Goal: Information Seeking & Learning: Find specific fact

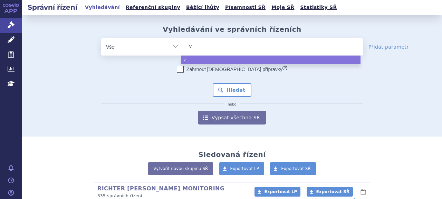
type input "vi"
type input "vig"
type input "viga"
type input "vigan"
type input "vigant"
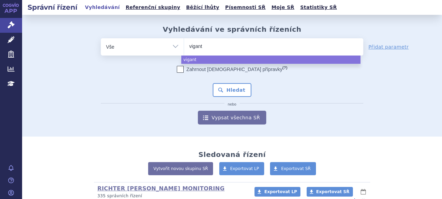
type input "viganto"
type input "vigantol"
select select "vigantol"
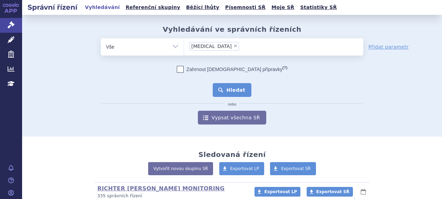
click at [239, 94] on button "Hledat" at bounding box center [232, 90] width 39 height 14
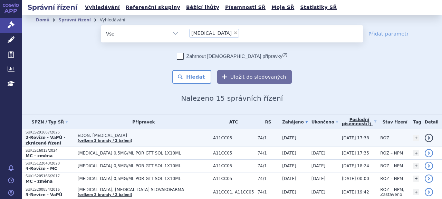
click at [37, 133] on p "SUKLS291667/2025" at bounding box center [50, 132] width 49 height 5
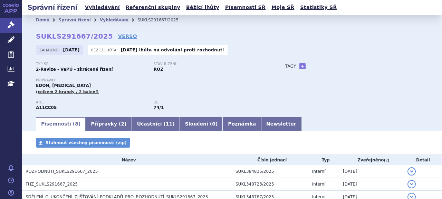
drag, startPoint x: 122, startPoint y: 50, endPoint x: 143, endPoint y: 50, distance: 21.4
click at [137, 50] on strong "14.10.2025" at bounding box center [129, 50] width 17 height 5
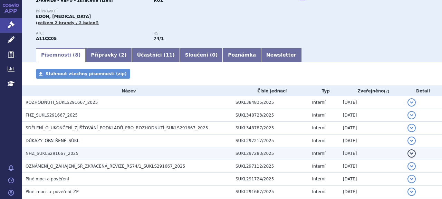
scroll to position [35, 0]
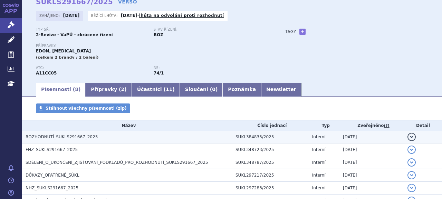
click at [77, 137] on span "ROZHODNUTÍ_SUKLS291667_2025" at bounding box center [62, 137] width 72 height 5
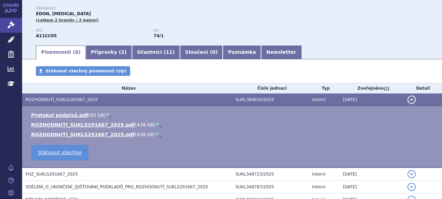
scroll to position [67, 0]
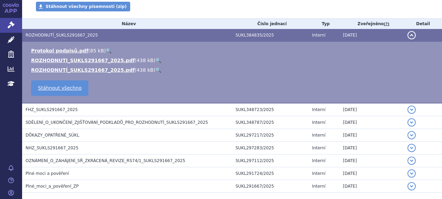
drag, startPoint x: 141, startPoint y: 13, endPoint x: 145, endPoint y: 37, distance: 24.2
click at [141, 13] on div "Stáhnout všechny písemnosti (zip)" at bounding box center [232, 10] width 420 height 17
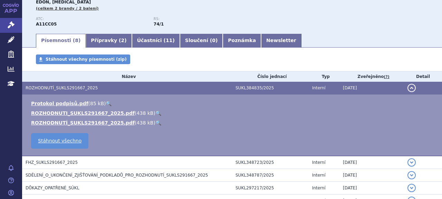
scroll to position [136, 0]
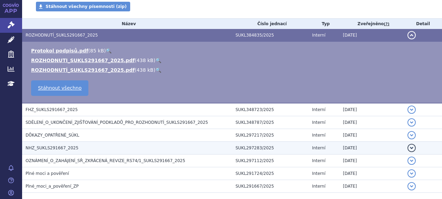
click at [63, 151] on span "NHZ_SUKLS291667_2025" at bounding box center [52, 148] width 53 height 5
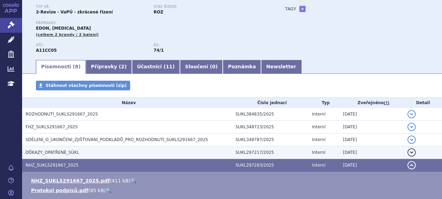
scroll to position [0, 0]
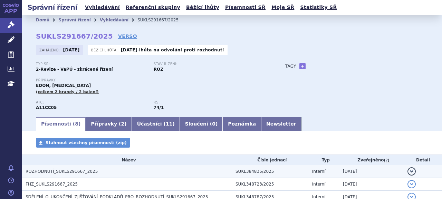
click at [34, 172] on span "ROZHODNUTÍ_SUKLS291667_2025" at bounding box center [62, 171] width 72 height 5
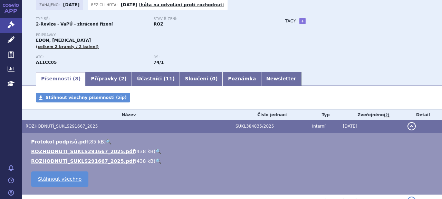
scroll to position [69, 0]
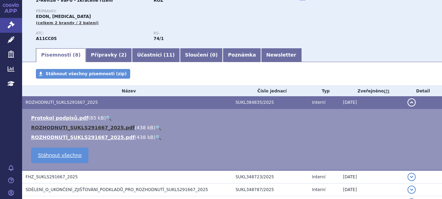
click at [75, 131] on link "ROZHODNUTI_SUKLS291667_2025.pdf" at bounding box center [83, 128] width 104 height 6
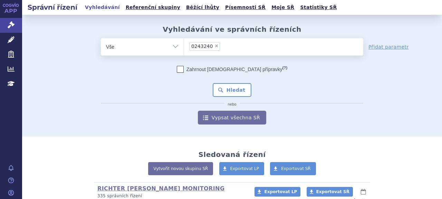
click at [235, 49] on ul "× 0243240" at bounding box center [273, 45] width 179 height 15
click at [184, 49] on select "0243240" at bounding box center [184, 46] width 0 height 17
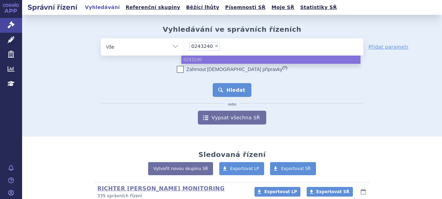
paste input "0243240"
type input "0243240"
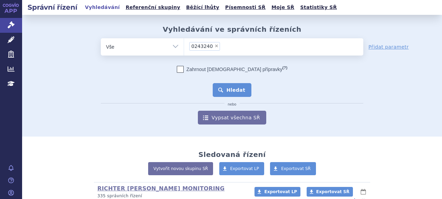
click at [226, 88] on button "Hledat" at bounding box center [232, 90] width 39 height 14
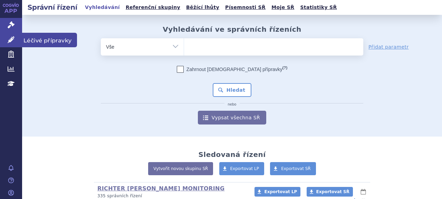
click at [11, 43] on link "Léčivé přípravky" at bounding box center [11, 40] width 22 height 15
click at [10, 39] on icon at bounding box center [11, 39] width 7 height 7
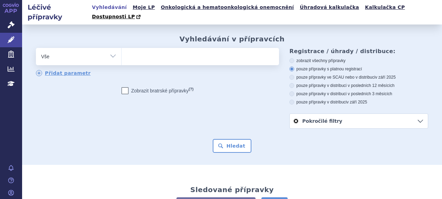
click at [214, 53] on ul at bounding box center [200, 55] width 156 height 15
click at [122, 53] on select at bounding box center [121, 56] width 0 height 17
paste input "0243240"
type input "0243240"
select select "0243240"
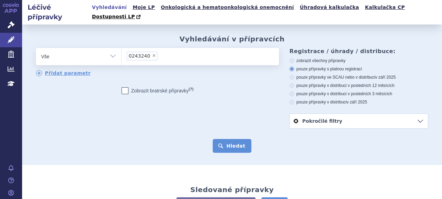
click at [233, 139] on button "Hledat" at bounding box center [232, 146] width 39 height 14
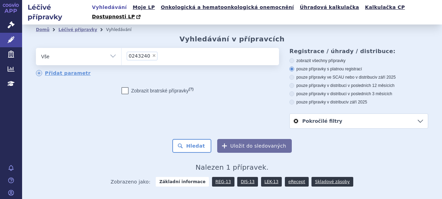
scroll to position [50, 0]
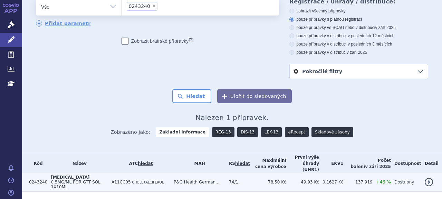
click at [80, 180] on span "0,5MG/ML POR GTT SOL 1X10ML" at bounding box center [75, 185] width 49 height 10
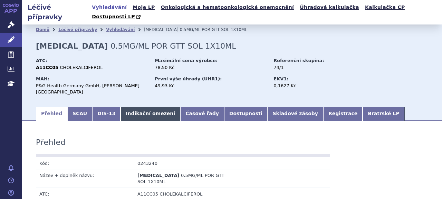
click at [144, 107] on link "Indikační omezení" at bounding box center [151, 114] width 60 height 14
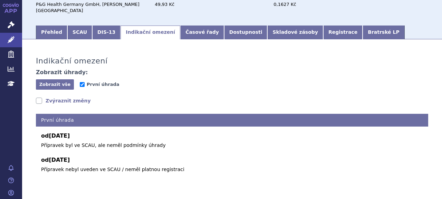
scroll to position [88, 0]
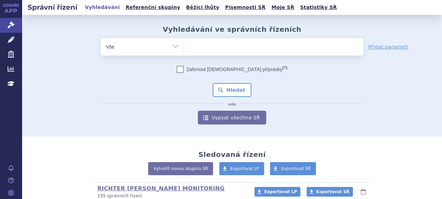
click at [135, 45] on select "Vše Spisová značka Typ SŘ Přípravek/SUKL kód Účastník/Držitel" at bounding box center [142, 46] width 83 height 16
click at [171, 48] on select "Vše Spisová značka Typ SŘ Přípravek/SUKL kód Účastník/Držitel" at bounding box center [142, 46] width 83 height 16
click at [172, 47] on select "Vše Spisová značka Typ SŘ Přípravek/SUKL kód Účastník/Držitel" at bounding box center [142, 46] width 83 height 16
select select "filter-reference-group"
click at [101, 38] on select "Vše Spisová značka Typ SŘ Přípravek/SUKL kód Účastník/Držitel" at bounding box center [142, 46] width 83 height 16
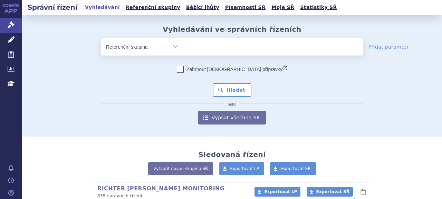
click at [213, 46] on ul at bounding box center [273, 45] width 179 height 15
click at [184, 46] on select at bounding box center [184, 46] width 0 height 17
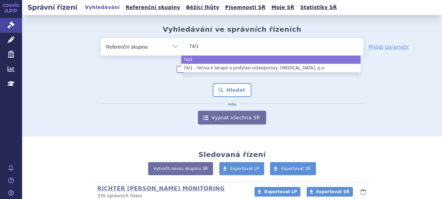
type input "74/1"
click at [215, 48] on ul "74/1" at bounding box center [273, 45] width 179 height 15
click at [184, 48] on select "74/1" at bounding box center [184, 46] width 0 height 17
select select "74/1"
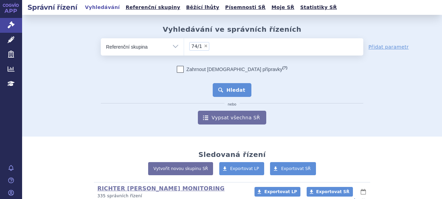
click at [218, 84] on button "Hledat" at bounding box center [232, 90] width 39 height 14
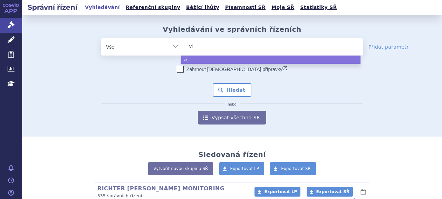
select select
type input "vig"
type input "vigan"
type input "viganton"
type input "vigantoů"
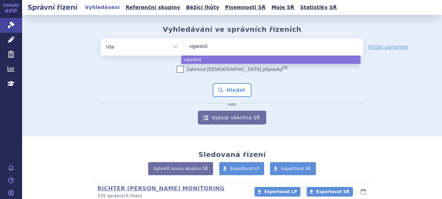
select select "vigantoů"
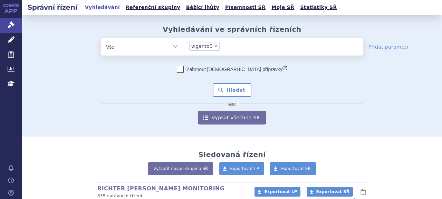
click at [214, 45] on span "×" at bounding box center [216, 46] width 4 height 4
click at [184, 45] on select "vigantoů" at bounding box center [184, 46] width 0 height 17
select select
type input "vig"
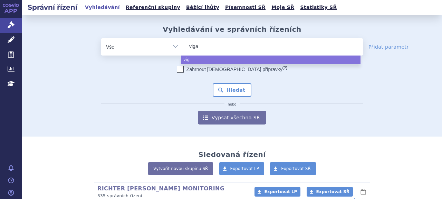
type input "vigan"
type input "[MEDICAL_DATA]"
select select "[MEDICAL_DATA]"
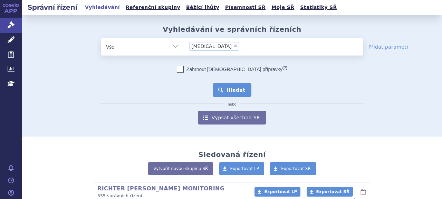
click at [233, 91] on button "Hledat" at bounding box center [232, 90] width 39 height 14
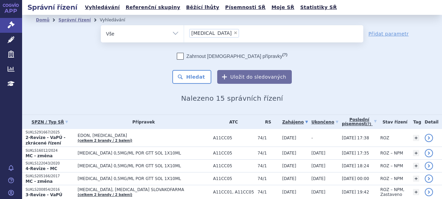
scroll to position [157, 0]
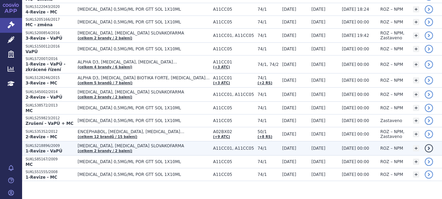
click at [35, 149] on strong "1-Revize - VaPÚ" at bounding box center [44, 151] width 37 height 5
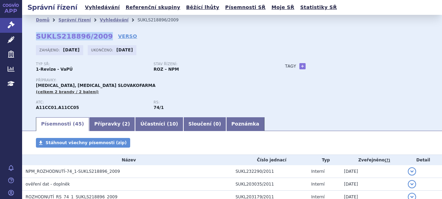
drag, startPoint x: 37, startPoint y: 38, endPoint x: 99, endPoint y: 40, distance: 62.5
click at [99, 40] on strong "SUKLS218896/2009" at bounding box center [74, 36] width 77 height 8
copy strong "SUKLS218896/2009"
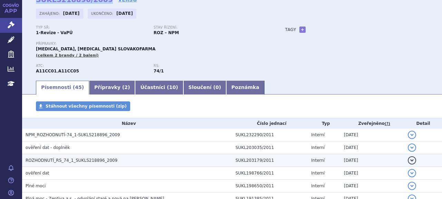
scroll to position [69, 0]
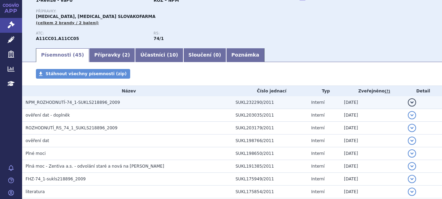
click at [57, 103] on span "NPM_ROZHODNUTÍ-74_1-SUKLS218896_2009" at bounding box center [73, 102] width 94 height 5
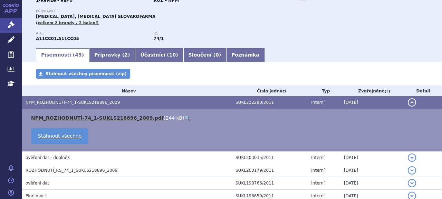
click at [88, 119] on link "NPM_ROZHODNUTÍ-74_1-SUKLS218896_2009.pdf" at bounding box center [97, 118] width 133 height 6
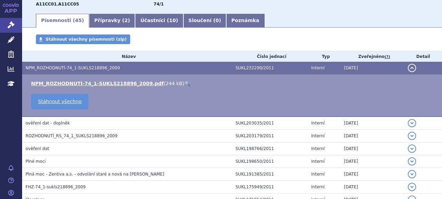
scroll to position [0, 0]
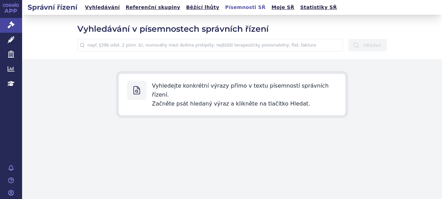
click at [207, 48] on input "text" at bounding box center [210, 45] width 266 height 12
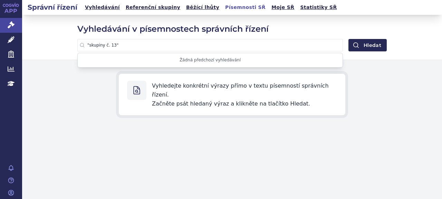
type input ""skupiny č. 13""
click at [348, 39] on button "Hledat" at bounding box center [367, 45] width 38 height 12
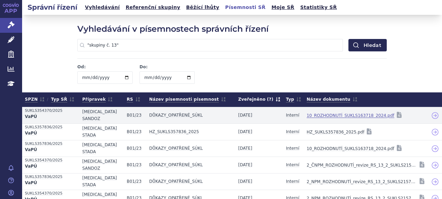
click at [345, 111] on link "10_ROZHODNUTÍ_SUKLS163718_2024.pdf" at bounding box center [351, 116] width 88 height 10
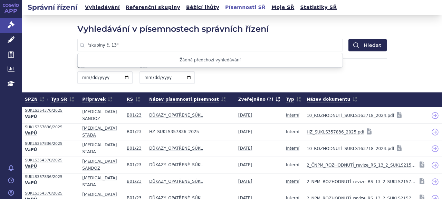
drag, startPoint x: 86, startPoint y: 46, endPoint x: 110, endPoint y: 44, distance: 23.9
click at [110, 44] on input ""skupiny č. 13"" at bounding box center [210, 45] width 266 height 12
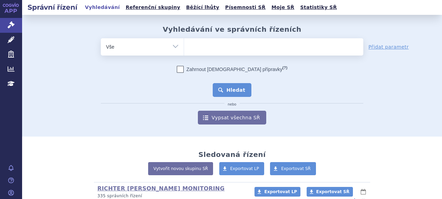
click at [222, 45] on ul at bounding box center [273, 45] width 179 height 15
click at [184, 45] on select at bounding box center [184, 46] width 0 height 17
paste input "SUKLS133774/2014"
type input "SUKLS133774/2014"
click at [184, 50] on select "SUKLS133774/2014" at bounding box center [184, 46] width 0 height 17
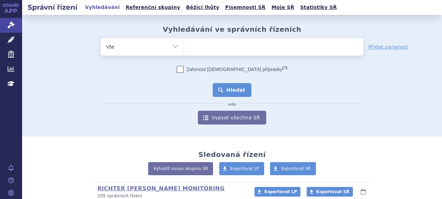
paste input "SUKLS133774/2014"
type input "SUKLS133774/2014"
select select "SUKLS133774/2014"
click at [231, 90] on button "Hledat" at bounding box center [232, 90] width 39 height 14
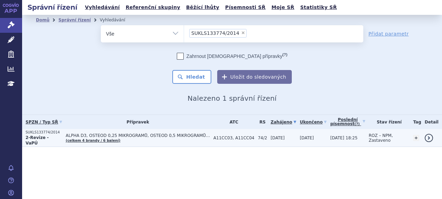
click at [49, 133] on p "SUKLS133774/2014" at bounding box center [44, 132] width 37 height 5
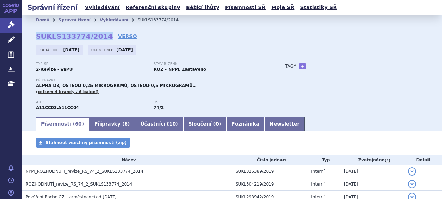
drag, startPoint x: 37, startPoint y: 38, endPoint x: 99, endPoint y: 38, distance: 62.9
click at [99, 38] on strong "SUKLS133774/2014" at bounding box center [74, 36] width 77 height 8
copy strong "SUKLS133774/2014"
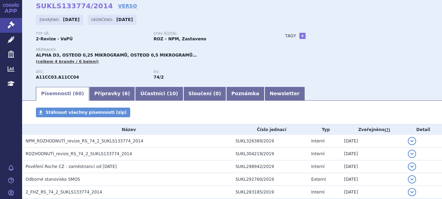
scroll to position [20, 0]
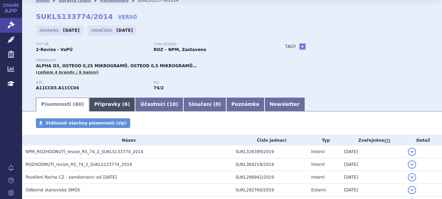
click at [106, 105] on link "Přípravky ( 6 )" at bounding box center [112, 105] width 46 height 14
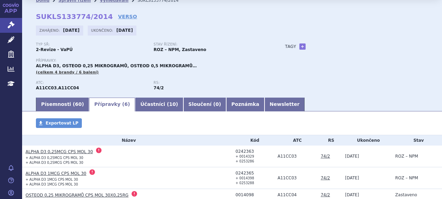
click at [64, 90] on strong "A11CC04" at bounding box center [68, 88] width 21 height 5
copy strong "A11CC04"
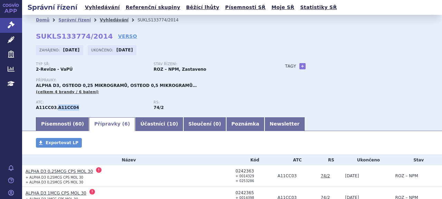
click at [106, 22] on link "Vyhledávání" at bounding box center [114, 20] width 29 height 5
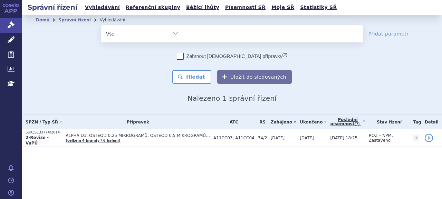
select select
click at [236, 31] on ul at bounding box center [273, 32] width 179 height 15
click at [184, 31] on select "SUKLS133774/2014" at bounding box center [184, 33] width 0 height 17
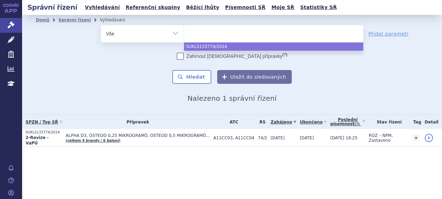
paste input "A11CC04"
type input "A11CC04"
select select "A11CC04"
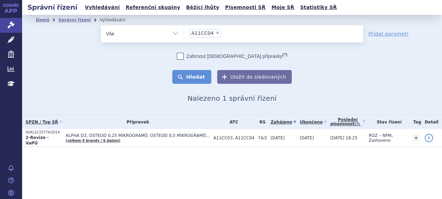
click at [189, 75] on button "Hledat" at bounding box center [191, 77] width 39 height 14
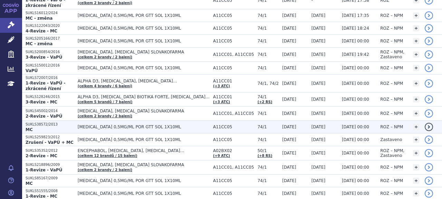
scroll to position [157, 0]
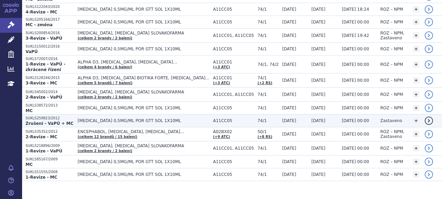
click at [74, 121] on p "Zrušení - VaPÚ + MC" at bounding box center [50, 124] width 49 height 6
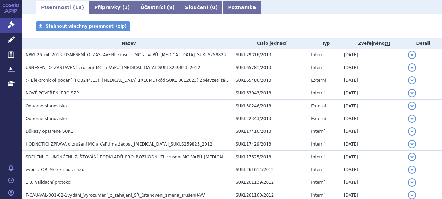
scroll to position [91, 0]
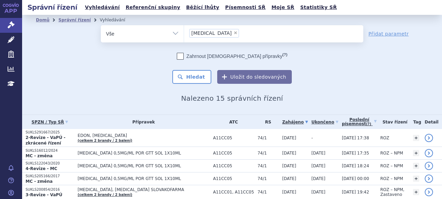
scroll to position [157, 0]
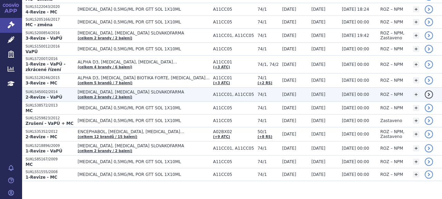
click at [67, 90] on p "SUKLS45002/2014" at bounding box center [50, 92] width 49 height 5
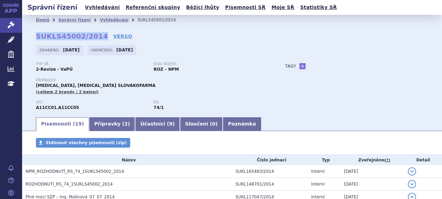
drag, startPoint x: 38, startPoint y: 38, endPoint x: 95, endPoint y: 35, distance: 57.4
click at [95, 35] on strong "SUKLS45002/2014" at bounding box center [72, 36] width 72 height 8
copy strong "SUKLS45002/2014"
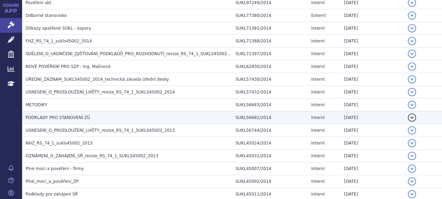
scroll to position [73, 0]
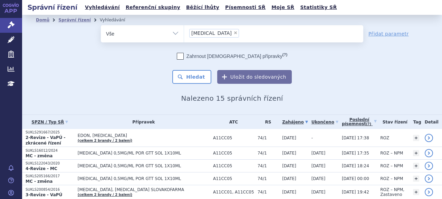
scroll to position [157, 0]
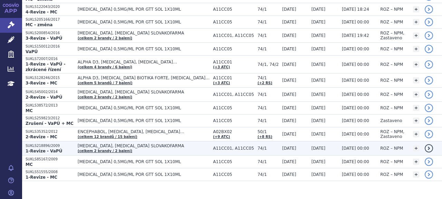
click at [51, 149] on strong "1-Revize - VaPÚ" at bounding box center [44, 151] width 37 height 5
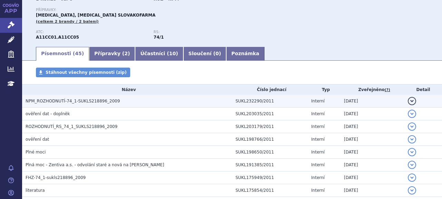
scroll to position [35, 0]
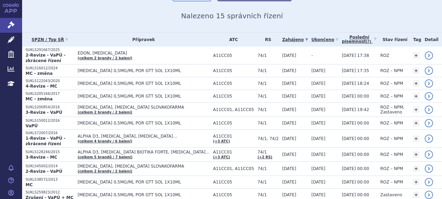
scroll to position [157, 0]
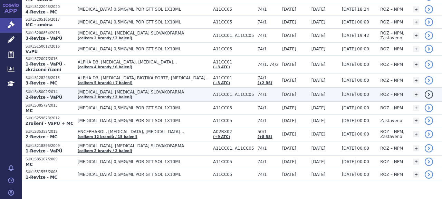
click at [46, 90] on p "SUKLS45002/2014" at bounding box center [50, 92] width 49 height 5
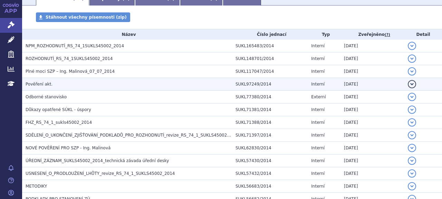
scroll to position [111, 0]
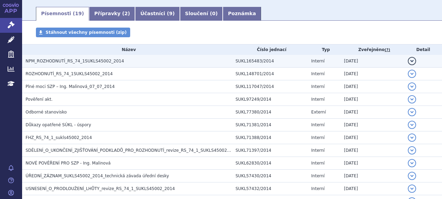
click at [86, 62] on span "NPM_ROZHODNUTÍ_RS_74_1SUKLS45002_2014" at bounding box center [75, 61] width 98 height 5
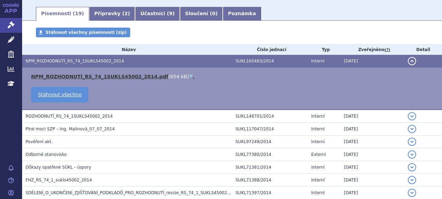
click at [117, 79] on link "NPM_ROZHODNUTÍ_RS_74_1SUKLS45002_2014.pdf" at bounding box center [99, 77] width 137 height 6
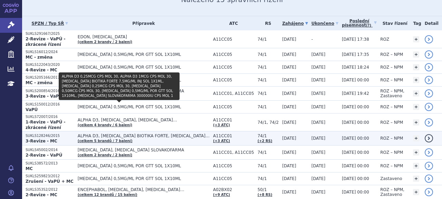
scroll to position [138, 0]
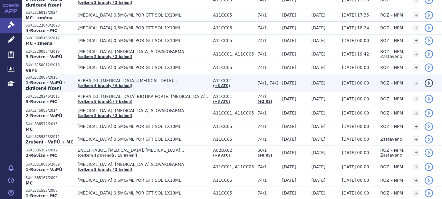
click at [60, 75] on p "SUKLS72007/2016" at bounding box center [50, 77] width 49 height 5
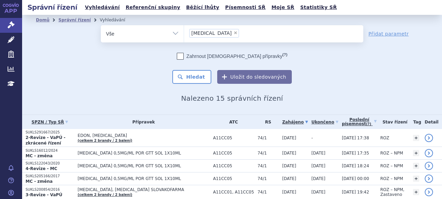
scroll to position [157, 0]
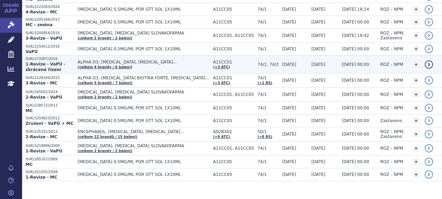
click at [47, 57] on p "SUKLS72007/2016" at bounding box center [50, 59] width 49 height 5
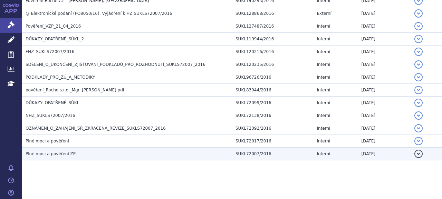
scroll to position [143, 0]
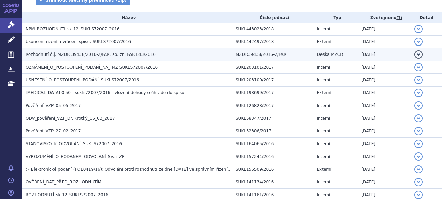
click at [85, 56] on span "Rozhodnutí č.j. MZDR 39438/2016-2/FAR, sp. zn. FAR L43/2016" at bounding box center [91, 54] width 130 height 5
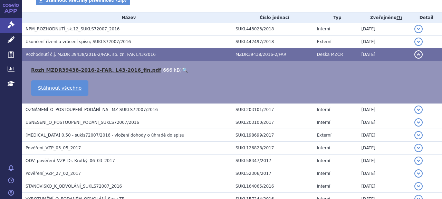
click at [100, 71] on link "Rozh MZDR39438-2016-2-FAR, L43-2016_fin.pdf" at bounding box center [96, 70] width 130 height 6
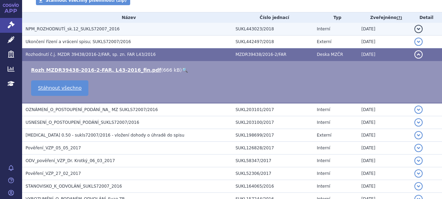
click at [71, 31] on span "NPM_ROZHODNUTÍ_sk.12_SUKLS72007_2016" at bounding box center [73, 29] width 94 height 5
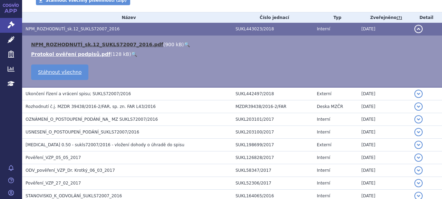
click at [105, 46] on link "NPM_ROZHODNUTÍ_sk.12_SUKLS72007_2016.pdf" at bounding box center [97, 45] width 132 height 6
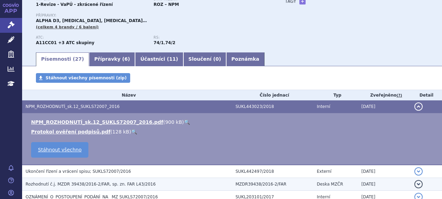
scroll to position [74, 0]
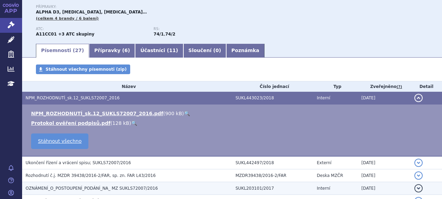
drag, startPoint x: 72, startPoint y: 176, endPoint x: 99, endPoint y: 178, distance: 27.4
click at [72, 176] on span "Rozhodnutí č.j. MZDR 39438/2016-2/FAR, sp. zn. FAR L43/2016" at bounding box center [91, 175] width 130 height 5
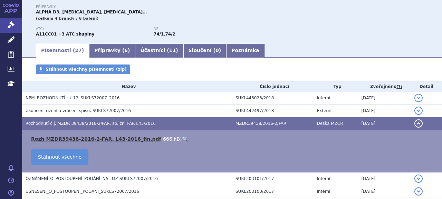
click at [110, 140] on link "Rozh MZDR39438-2016-2-FAR, L43-2016_fin.pdf" at bounding box center [96, 139] width 130 height 6
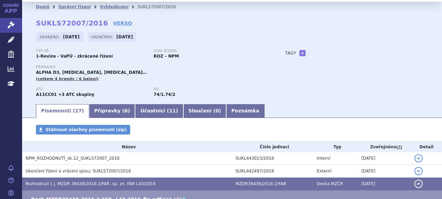
scroll to position [0, 0]
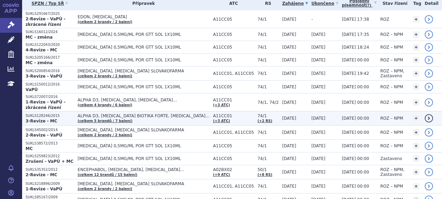
scroll to position [122, 0]
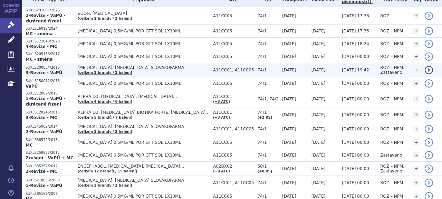
drag, startPoint x: 51, startPoint y: 61, endPoint x: 58, endPoint y: 62, distance: 6.6
click at [51, 65] on p "SUKLS200854/2016" at bounding box center [50, 67] width 49 height 5
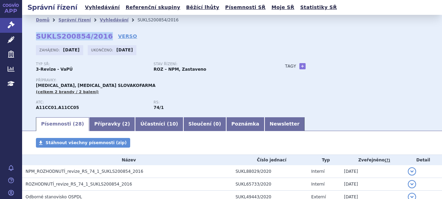
click at [100, 35] on div "Domů Správní řízení Vyhledávání SUKLS200854/2016 SUKLS200854/2016 VERSO [GEOGRA…" at bounding box center [232, 70] width 420 height 91
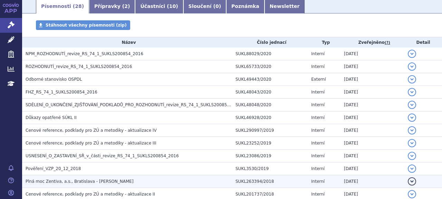
scroll to position [86, 0]
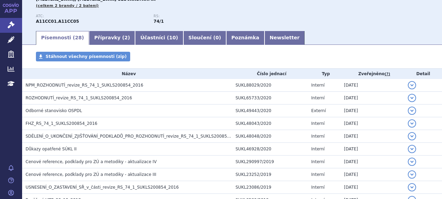
click at [88, 86] on span "NPM_ROZHODNUTÍ_revize_RS_74_1_SUKLS200854_2016" at bounding box center [85, 85] width 118 height 5
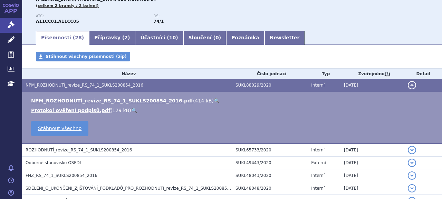
scroll to position [138, 0]
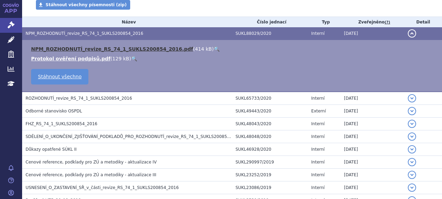
click at [103, 49] on link "NPM_ROZHODNUTÍ_revize_RS_74_1_SUKLS200854_2016.pdf" at bounding box center [112, 49] width 162 height 6
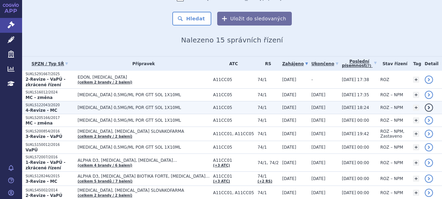
scroll to position [69, 0]
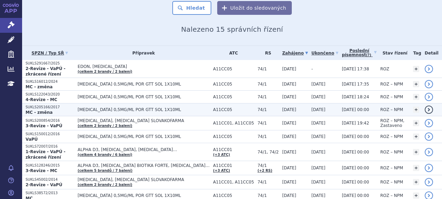
click at [47, 110] on strong "MC - změna" at bounding box center [39, 112] width 27 height 5
click at [42, 105] on p "SUKLS205166/2017" at bounding box center [50, 107] width 49 height 5
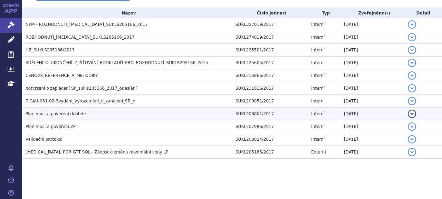
scroll to position [37, 0]
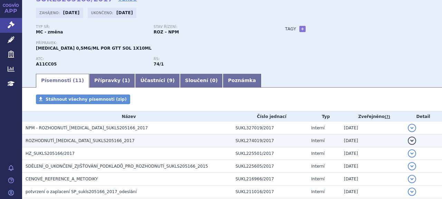
click at [75, 138] on h3 "ROZHODNUTÍ_[MEDICAL_DATA]_SUKLS205166_2017" at bounding box center [129, 140] width 207 height 7
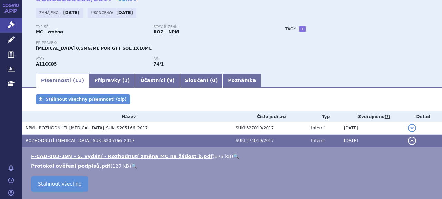
click at [100, 152] on td "F-CAU-003-19N - 5. vydání - Rozhodnutí změna MC na žádost b.pdf ( 673 kB ) 🔍 Pr…" at bounding box center [232, 173] width 420 height 52
click at [102, 160] on li "F-CAU-003-19N - 5. vydání - Rozhodnutí změna MC na žádost b.pdf ( 673 kB ) 🔍" at bounding box center [233, 156] width 404 height 7
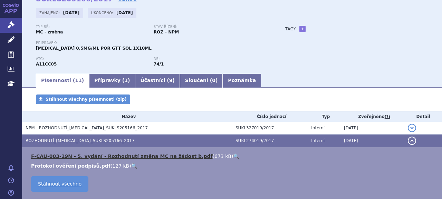
click at [102, 158] on link "F-CAU-003-19N - 5. vydání - Rozhodnutí změna MC na žádost b.pdf" at bounding box center [122, 157] width 182 height 6
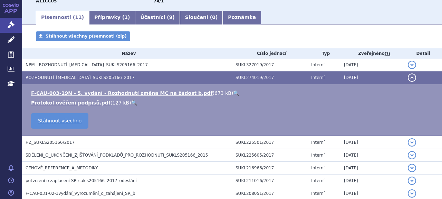
scroll to position [141, 0]
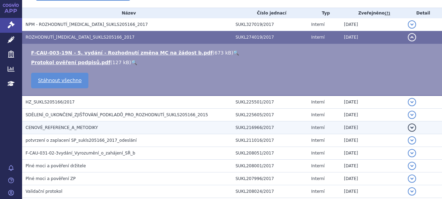
click at [60, 123] on td "CENOVÉ_REFERENCE_A_METODIKY" at bounding box center [127, 128] width 210 height 13
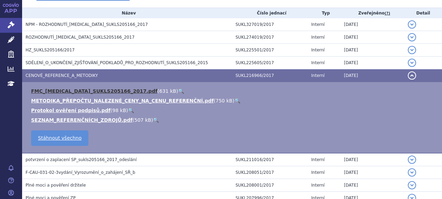
click at [57, 89] on link "FMC_VIGANTOL_SUKLS205166_2017.pdf" at bounding box center [94, 91] width 126 height 6
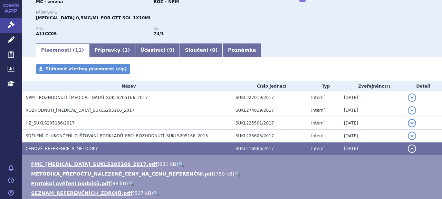
scroll to position [37, 0]
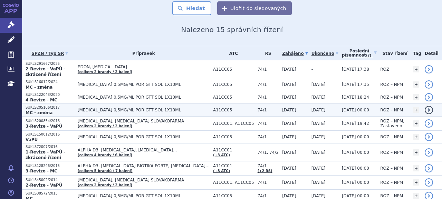
scroll to position [69, 0]
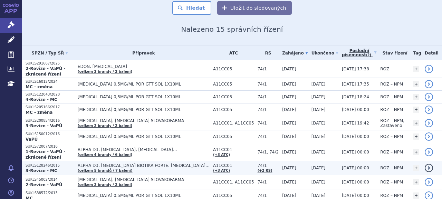
click at [74, 168] on p "3-Revize - MC" at bounding box center [50, 171] width 49 height 6
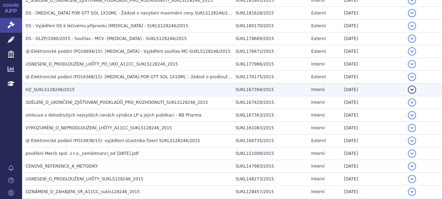
scroll to position [242, 0]
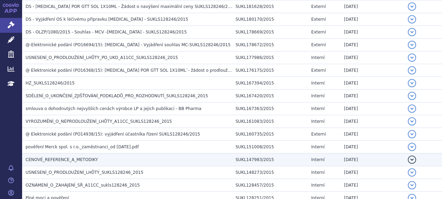
click at [65, 160] on span "CENOVÉ_REFERENCE_A_METODIKY" at bounding box center [62, 159] width 73 height 5
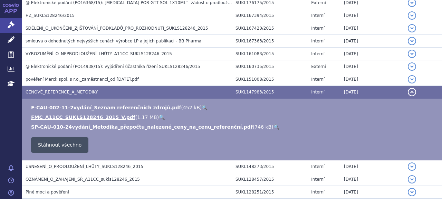
scroll to position [311, 0]
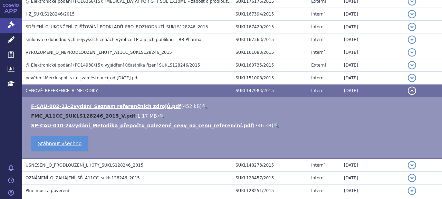
click at [64, 115] on link "FMC_A11CC_SUKLS128246_2015_V.pdf" at bounding box center [83, 116] width 104 height 6
drag, startPoint x: 105, startPoint y: 113, endPoint x: 153, endPoint y: 111, distance: 48.0
click at [105, 113] on link "FMC_A11CC_SUKLS128246_2015_V.pdf" at bounding box center [83, 116] width 104 height 6
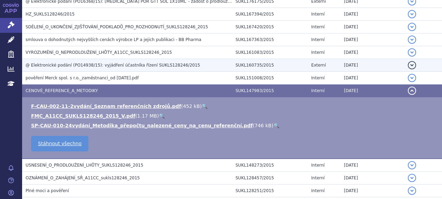
scroll to position [242, 0]
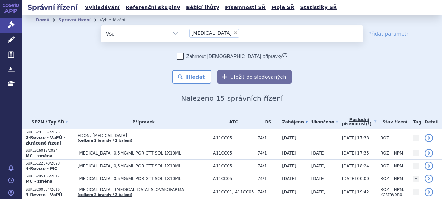
scroll to position [69, 0]
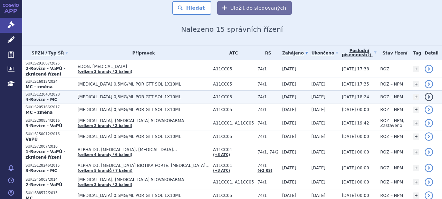
click at [55, 92] on p "SUKLS122043/2020" at bounding box center [50, 94] width 49 height 5
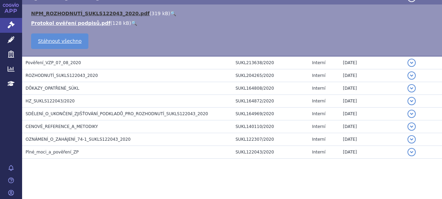
scroll to position [29, 0]
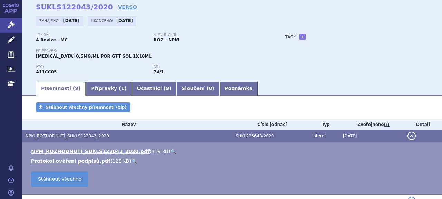
click at [59, 8] on strong "SUKLS122043/2020" at bounding box center [74, 7] width 77 height 8
click at [60, 150] on link "NPM_ROZHODNUTÍ_SUKLS122043_2020.pdf" at bounding box center [90, 152] width 118 height 6
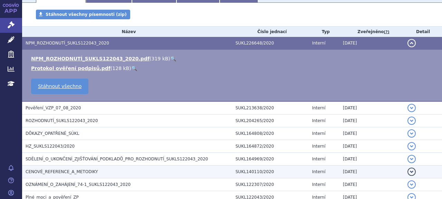
scroll to position [133, 0]
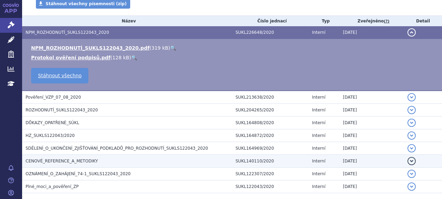
click at [52, 161] on span "CENOVÉ_REFERENCE_A_METODIKY" at bounding box center [62, 161] width 73 height 5
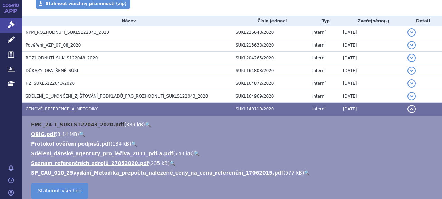
click at [49, 124] on link "FMC_74-1_SUKLS122043_2020.pdf" at bounding box center [77, 125] width 93 height 6
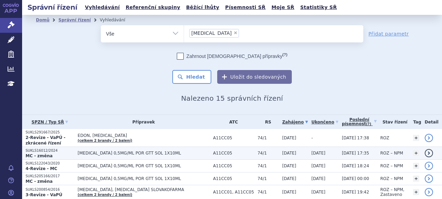
scroll to position [35, 0]
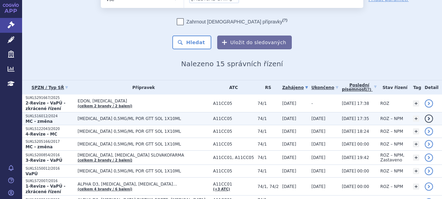
click at [50, 114] on p "SUKLS16012/2024" at bounding box center [50, 116] width 49 height 5
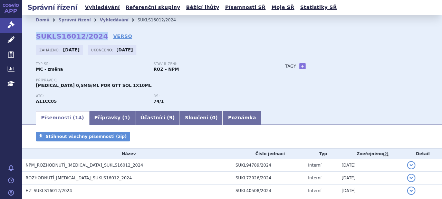
click at [96, 36] on strong "SUKLS16012/2024" at bounding box center [72, 36] width 72 height 8
copy strong "SUKLS16012/2024"
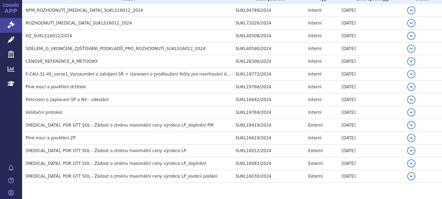
scroll to position [144, 0]
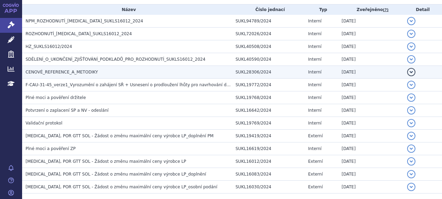
click at [59, 75] on span "CENOVÉ_REFERENCE_A_METODIKY" at bounding box center [62, 72] width 73 height 5
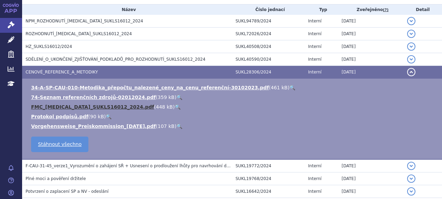
click at [68, 106] on link "FMC_[MEDICAL_DATA]_SUKLS16012_2024.pdf" at bounding box center [92, 107] width 123 height 6
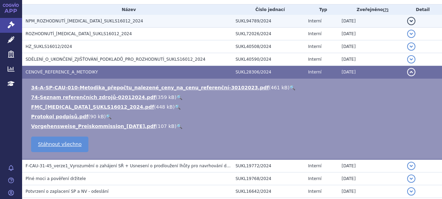
click at [64, 20] on span "NPM_ROZHODNUTÍ_[MEDICAL_DATA]_SUKLS16012_2024" at bounding box center [84, 21] width 117 height 5
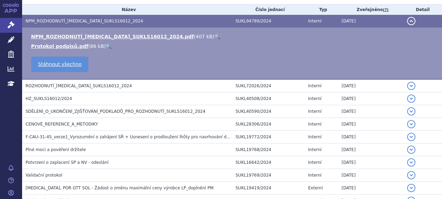
drag, startPoint x: 78, startPoint y: 34, endPoint x: 88, endPoint y: 40, distance: 11.9
click at [78, 34] on link "NPM_ROZHODNUTÍ_[MEDICAL_DATA]_SUKLS16012_2024.pdf" at bounding box center [112, 37] width 163 height 6
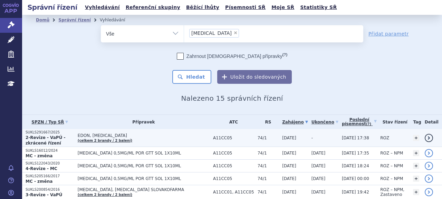
click at [44, 136] on strong "2-Revize - VaPÚ - zkrácené řízení" at bounding box center [46, 140] width 40 height 10
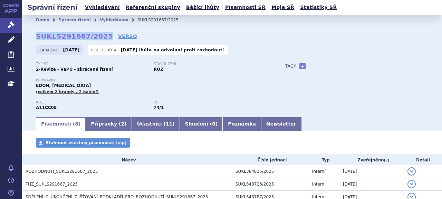
drag, startPoint x: 36, startPoint y: 37, endPoint x: 99, endPoint y: 36, distance: 63.2
click at [99, 36] on div "Domů Správní řízení Vyhledávání SUKLS291667/2025 SUKLS291667/2025 VERSO [GEOGRA…" at bounding box center [232, 70] width 420 height 91
copy strong "SUKLS291667/2025"
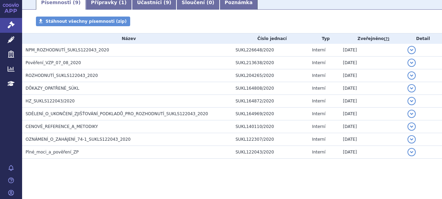
scroll to position [46, 0]
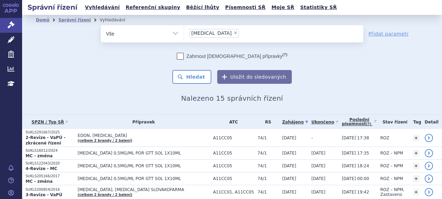
scroll to position [35, 0]
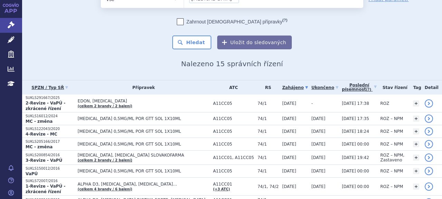
click at [46, 158] on strong "3-Revize - VaPÚ" at bounding box center [44, 160] width 37 height 5
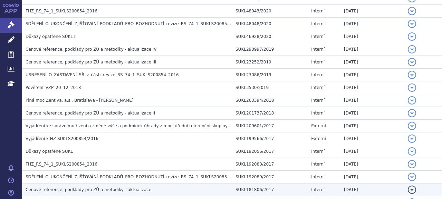
scroll to position [190, 0]
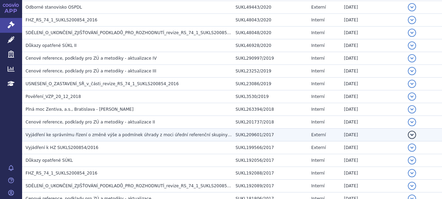
click at [94, 136] on span "Vyjádření ke správnímu řízení o změně výše a podmínek úhrady z moci úřední refe…" at bounding box center [246, 135] width 441 height 5
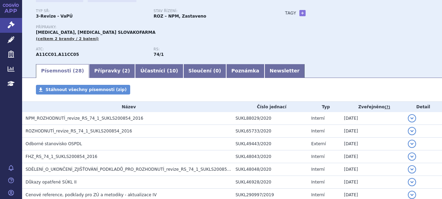
scroll to position [52, 0]
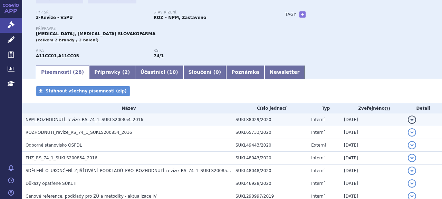
click at [87, 116] on td "NPM_ROZHODNUTÍ_revize_RS_74_1_SUKLS200854_2016" at bounding box center [127, 120] width 210 height 13
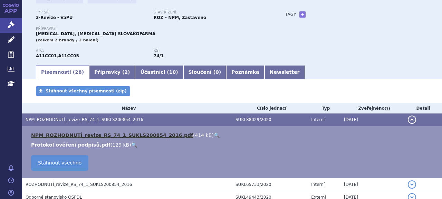
click at [86, 137] on link "NPM_ROZHODNUTÍ_revize_RS_74_1_SUKLS200854_2016.pdf" at bounding box center [112, 136] width 162 height 6
